Goal: Navigation & Orientation: Understand site structure

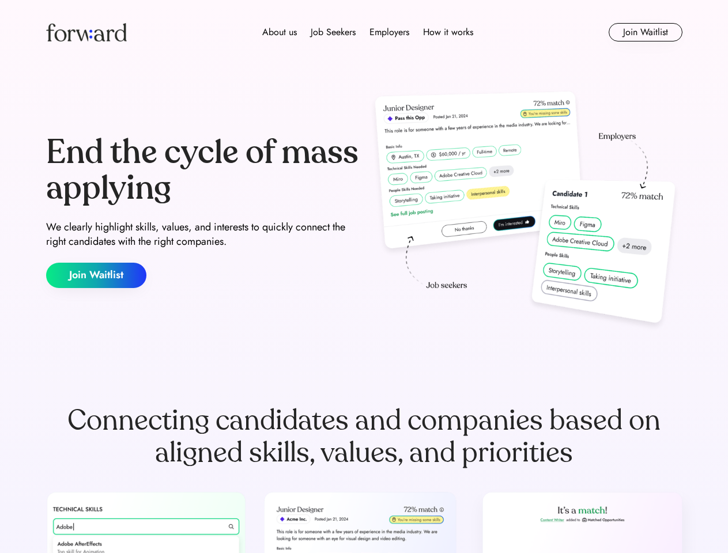
click at [363, 277] on div "End the cycle of mass applying We clearly highlight skills, values, and interes…" at bounding box center [364, 212] width 636 height 248
click at [364, 32] on div "About us Job Seekers Employers How it works" at bounding box center [368, 32] width 454 height 14
click at [86, 32] on img at bounding box center [86, 32] width 81 height 18
click at [368, 32] on div "About us Job Seekers Employers How it works" at bounding box center [368, 32] width 454 height 14
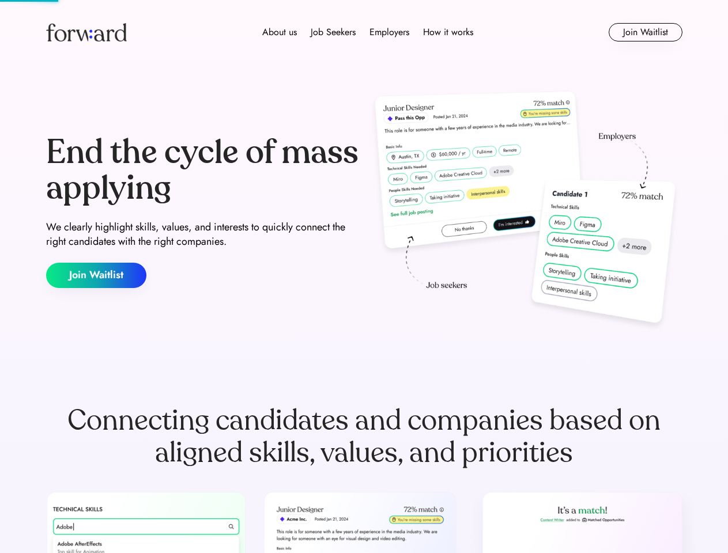
click at [279, 32] on div "About us" at bounding box center [279, 32] width 35 height 14
click at [333, 32] on div "Job Seekers" at bounding box center [332, 32] width 45 height 14
click at [389, 32] on div "Employers" at bounding box center [389, 32] width 40 height 14
click at [447, 32] on div "How it works" at bounding box center [448, 32] width 50 height 14
click at [645, 32] on button "Join Waitlist" at bounding box center [645, 32] width 74 height 18
